Goal: Complete application form

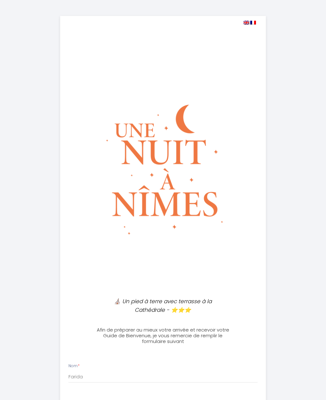
select select
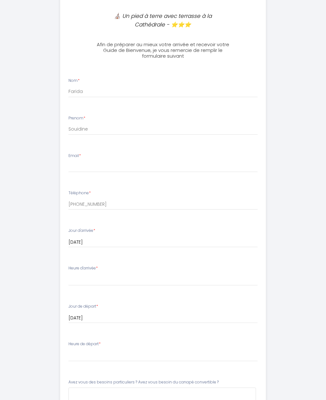
scroll to position [292, 0]
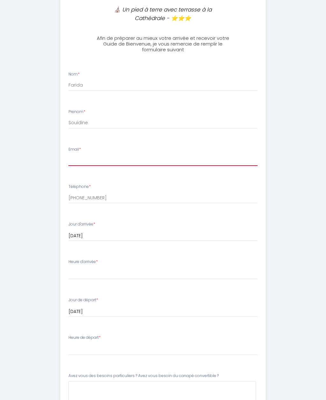
click at [78, 159] on input "Email *" at bounding box center [164, 160] width 190 height 11
type input "[EMAIL_ADDRESS][DOMAIN_NAME]"
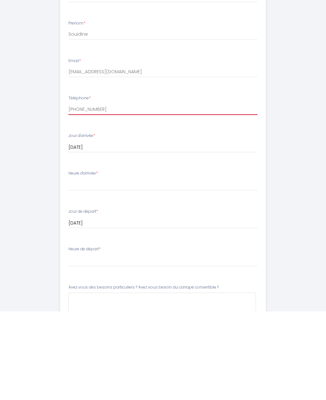
scroll to position [381, 0]
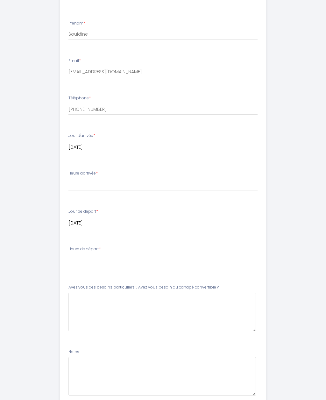
click at [80, 173] on label "Heure d'arrivée *" at bounding box center [83, 174] width 29 height 6
click at [80, 185] on select "16:00 16:30 17:00 17:30 18:00 18:30 19:00 19:30 20:00 20:30 21:00 21:30 22:00 2…" at bounding box center [164, 185] width 190 height 12
select select "16:00"
click at [96, 250] on div "Heure de départ * 00:00 00:30 01:00 01:30 02:00 02:30 03:00 03:30 04:00 04:30 0…" at bounding box center [164, 256] width 190 height 20
click at [125, 261] on select "00:00 00:30 01:00 01:30 02:00 02:30 03:00 03:30 04:00 04:30 05:00 05:30 06:00 0…" at bounding box center [164, 261] width 190 height 12
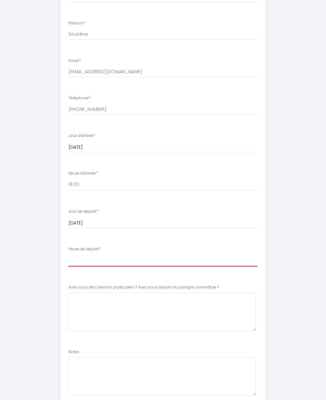
select select "11:00"
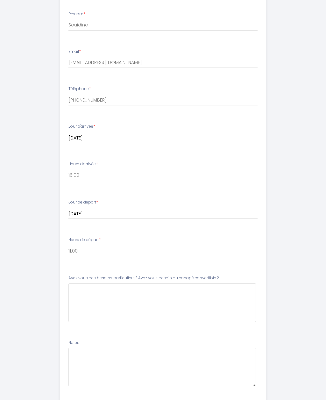
scroll to position [406, 0]
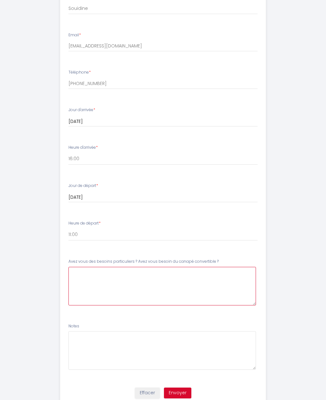
click at [81, 277] on \?8 at bounding box center [163, 286] width 188 height 39
click at [109, 276] on \?8 "Bonjour [PERSON_NAME], Nous avons hâte de visiter votre belle ci" at bounding box center [163, 286] width 188 height 39
click at [193, 276] on \?8 "Bonjour [PERSON_NAME], Nous avons hâte de visiter votre belle ci" at bounding box center [163, 286] width 188 height 39
click at [155, 282] on \?8 "Bonjour [PERSON_NAME], Nous avons hâte de visiter votre belle ci" at bounding box center [163, 286] width 188 height 39
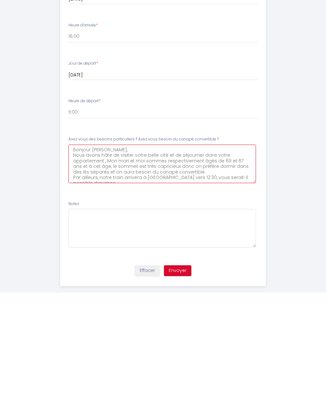
scroll to position [3, 0]
click at [167, 252] on \?8 "Bonjour [PERSON_NAME], Nous avons hâte de visiter votre belle cité et de séjour…" at bounding box center [163, 271] width 188 height 39
click at [72, 252] on \?8 "Bonjour [PERSON_NAME], Nous avons hâte de visiter votre belle cité et de séjour…" at bounding box center [163, 271] width 188 height 39
click at [74, 252] on \?8 "Bonjour [PERSON_NAME], Nous avons hâte de visiter votre belle cité et de séjour…" at bounding box center [163, 271] width 188 height 39
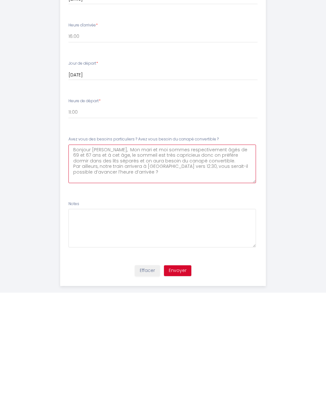
scroll to position [0, 0]
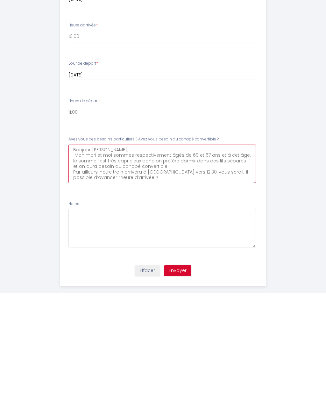
click at [142, 252] on \?8 "Bonjour [PERSON_NAME], Mon mari et moi sommes respectivement âgés de 69 et 67 a…" at bounding box center [163, 271] width 188 height 39
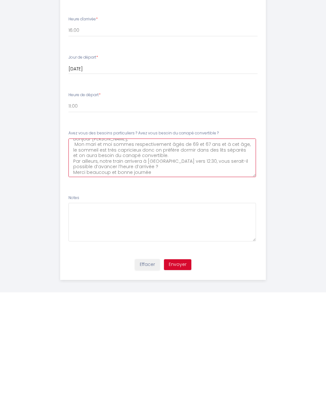
scroll to position [4, 0]
click at [86, 246] on \?8 "Bonjour [PERSON_NAME], Mon mari et moi sommes respectivement âgés de 69 et 67 a…" at bounding box center [163, 265] width 188 height 39
type \?8 "Bonjour [PERSON_NAME], Mon mari et moi sommes respectivement âgés de 69 et 67 a…"
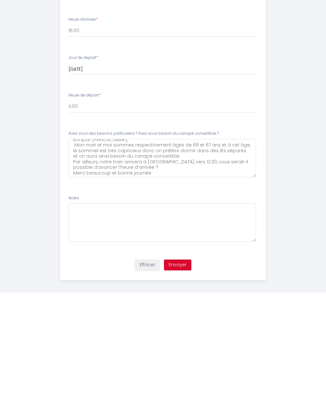
click at [180, 367] on button "Envoyer" at bounding box center [177, 372] width 27 height 11
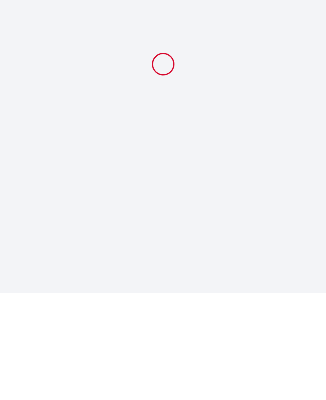
scroll to position [0, 0]
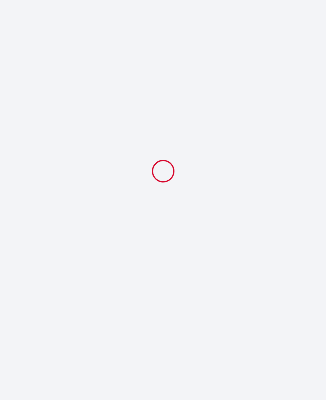
select select "11:00"
